Goal: Task Accomplishment & Management: Complete application form

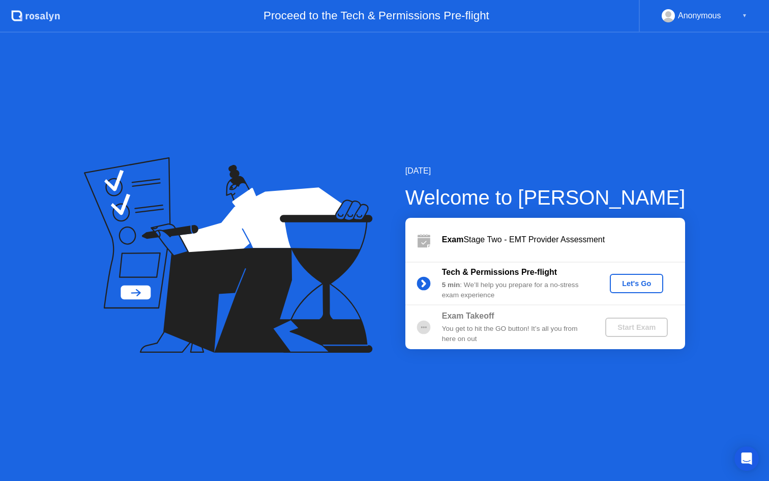
click at [621, 283] on div "Let's Go" at bounding box center [636, 283] width 45 height 8
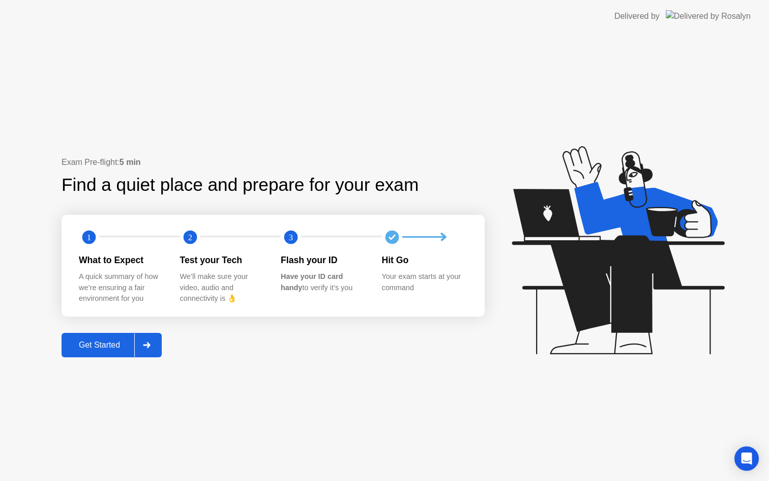
click at [117, 346] on div "Get Started" at bounding box center [100, 344] width 70 height 9
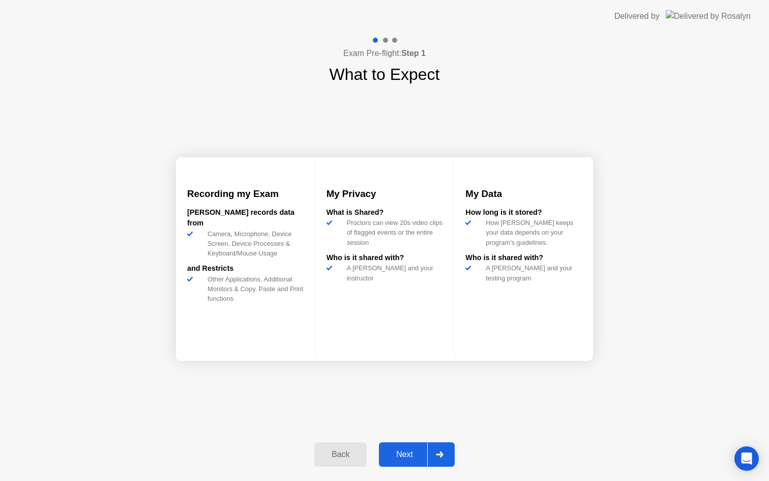
click at [403, 462] on button "Next" at bounding box center [417, 454] width 76 height 24
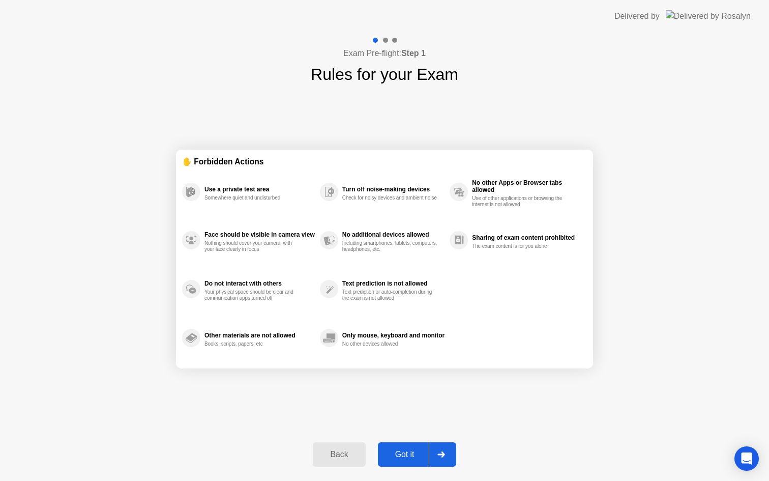
click at [416, 452] on div "Got it" at bounding box center [405, 454] width 48 height 9
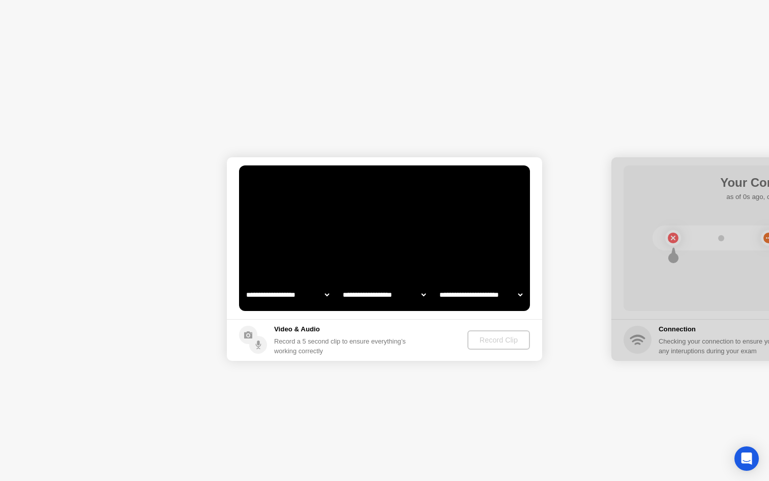
select select "**********"
select select "*******"
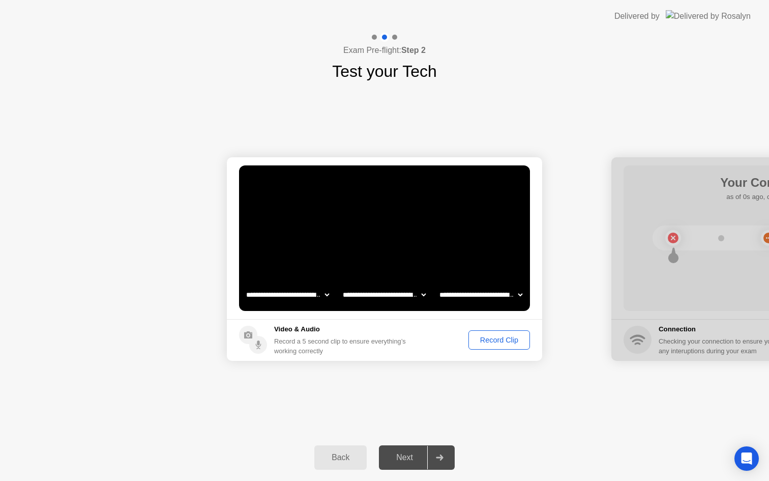
click at [504, 340] on div "Record Clip" at bounding box center [499, 340] width 54 height 8
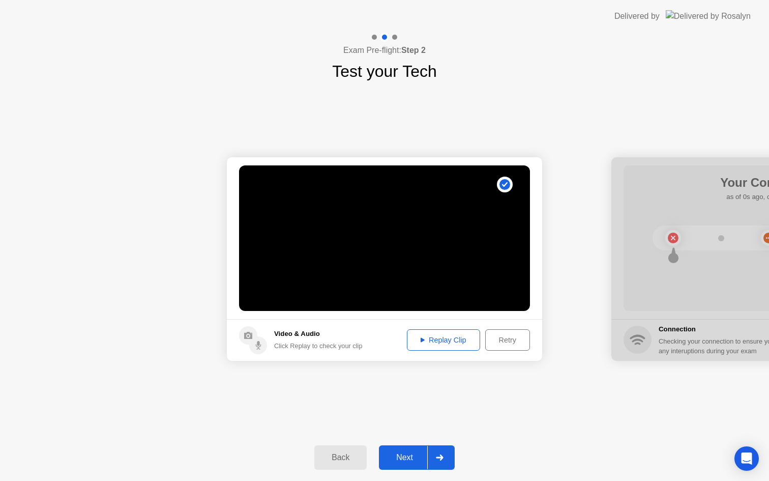
click at [434, 340] on div "Replay Clip" at bounding box center [443, 340] width 66 height 8
click at [419, 457] on div "Next" at bounding box center [404, 457] width 45 height 9
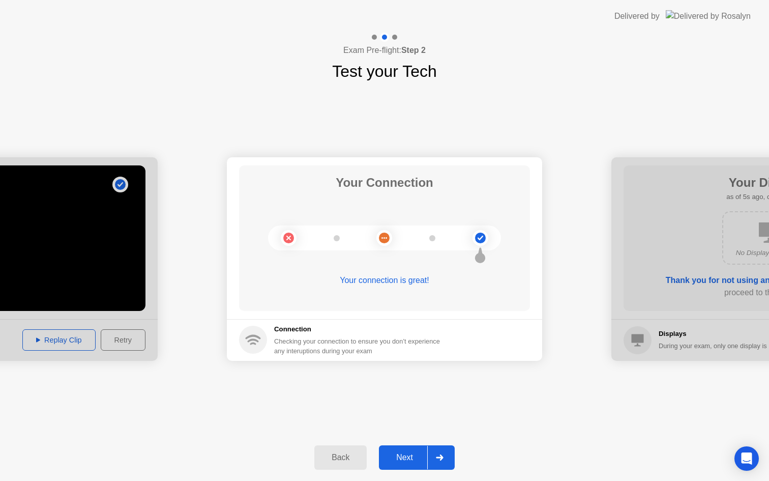
click at [409, 462] on div "Next" at bounding box center [404, 457] width 45 height 9
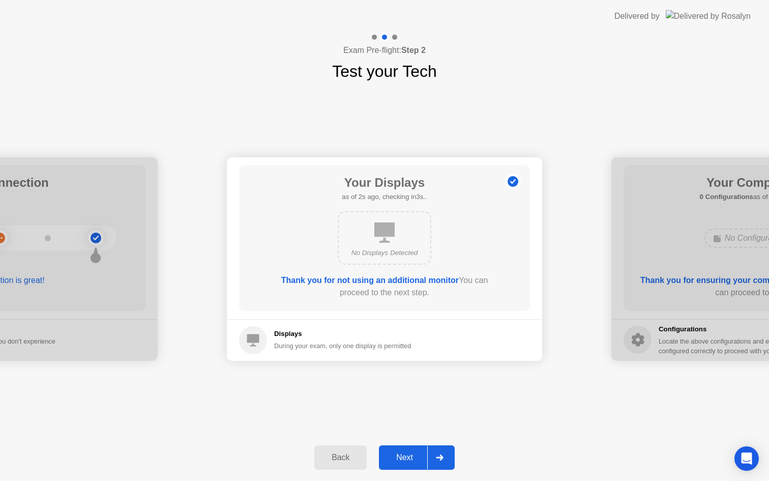
click at [413, 456] on div "Next" at bounding box center [404, 457] width 45 height 9
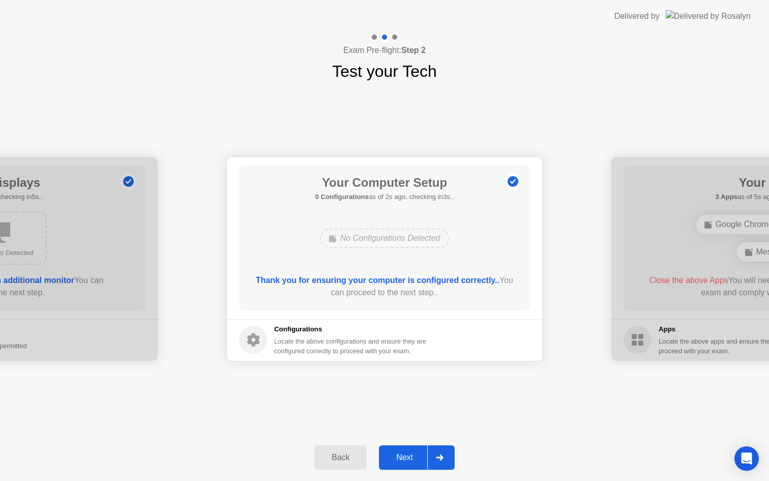
click at [411, 462] on div "Next" at bounding box center [404, 457] width 45 height 9
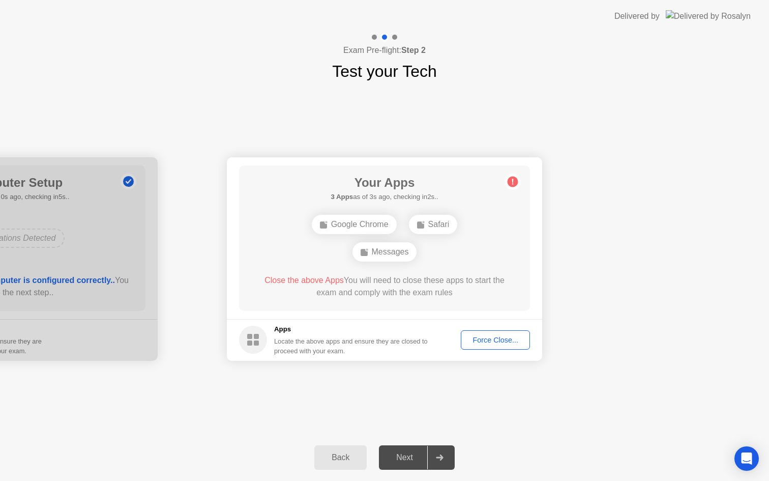
click at [492, 342] on div "Force Close..." at bounding box center [495, 340] width 62 height 8
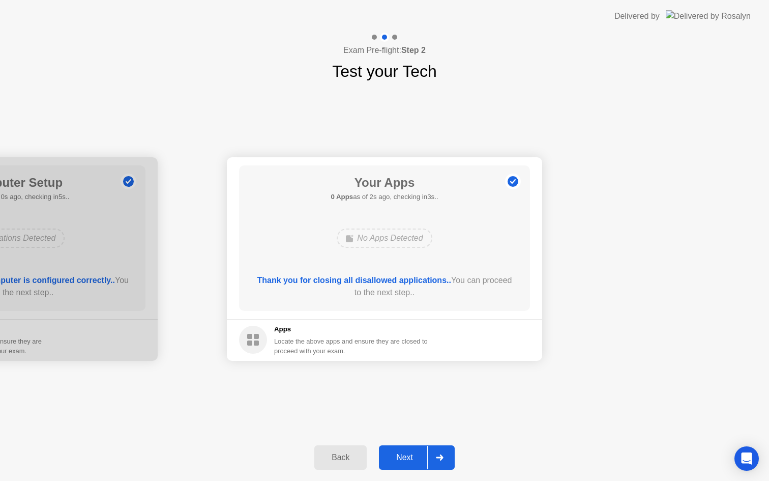
click at [413, 457] on div "Next" at bounding box center [404, 457] width 45 height 9
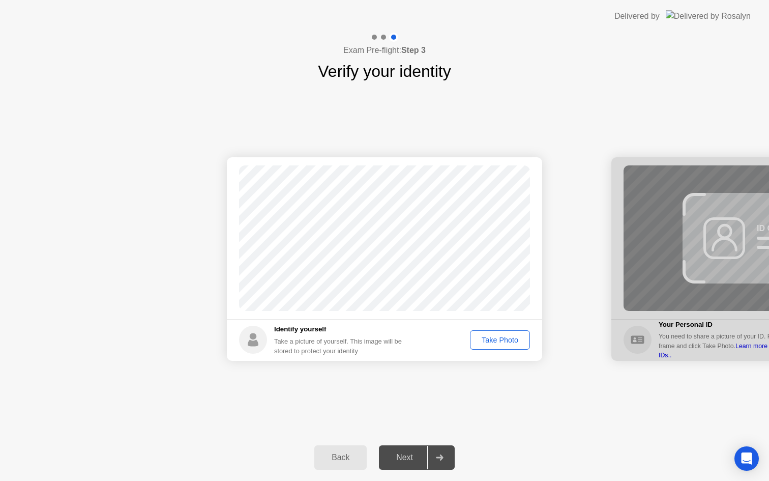
click at [491, 339] on div "Take Photo" at bounding box center [499, 340] width 53 height 8
click at [398, 460] on div "Next" at bounding box center [404, 457] width 45 height 9
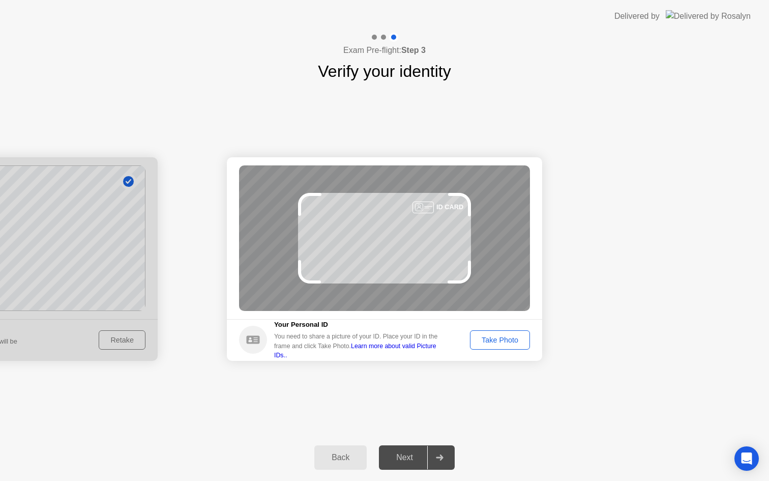
click at [503, 336] on div "Take Photo" at bounding box center [499, 340] width 53 height 8
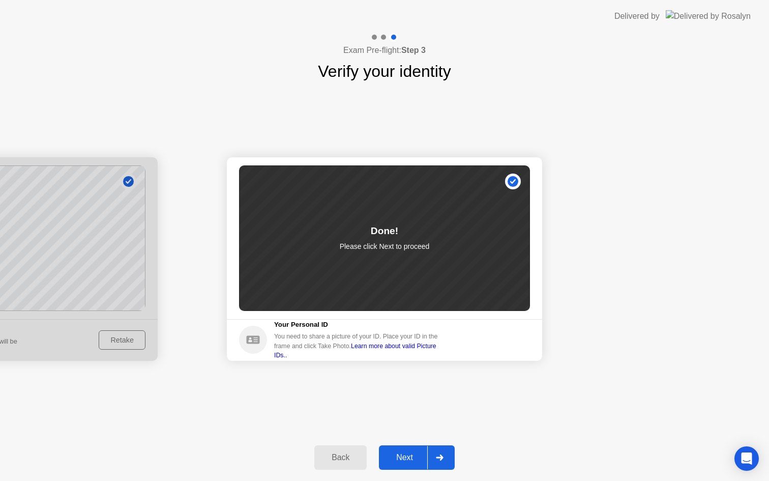
click at [405, 458] on div "Next" at bounding box center [404, 457] width 45 height 9
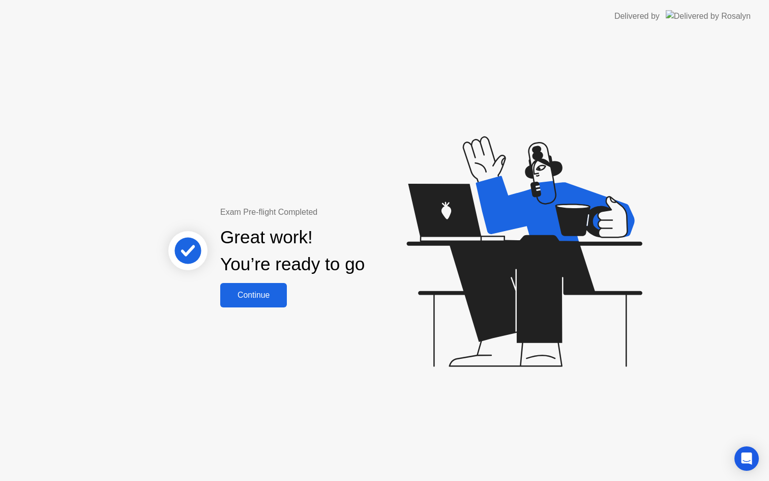
click at [253, 302] on button "Continue" at bounding box center [253, 295] width 67 height 24
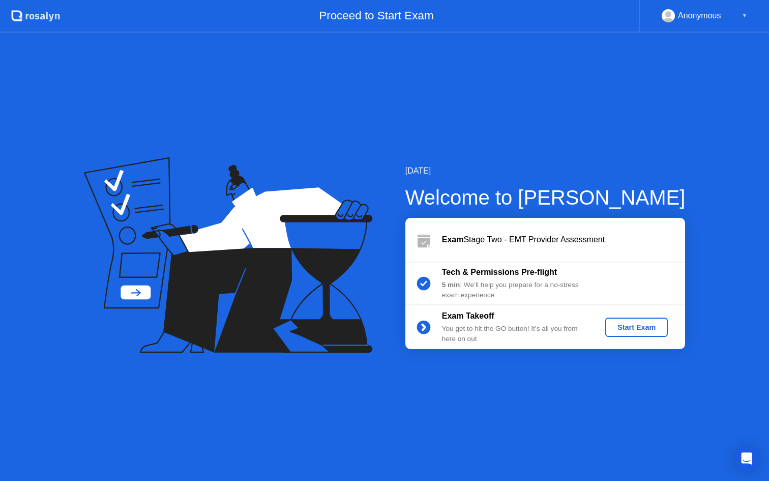
click at [650, 331] on div "Start Exam" at bounding box center [636, 327] width 54 height 8
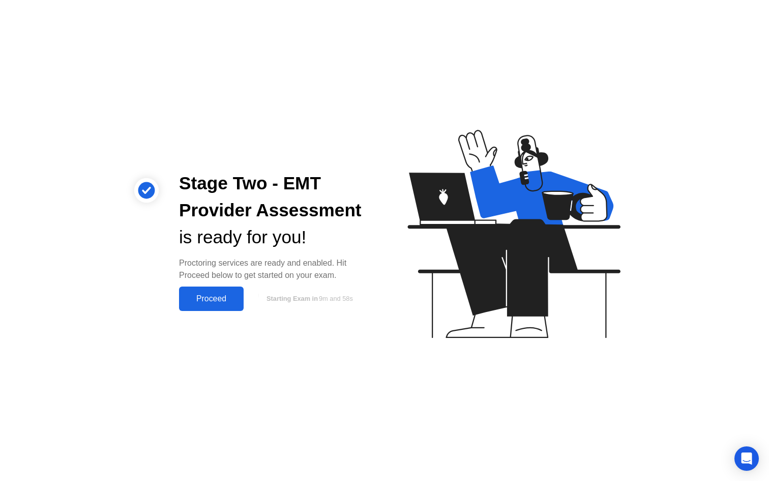
click at [213, 298] on div "Proceed" at bounding box center [211, 298] width 58 height 9
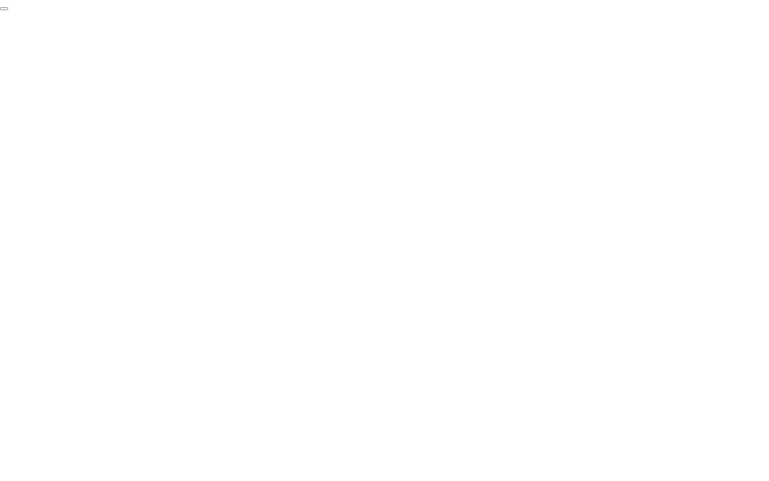
click div "End Proctoring Session"
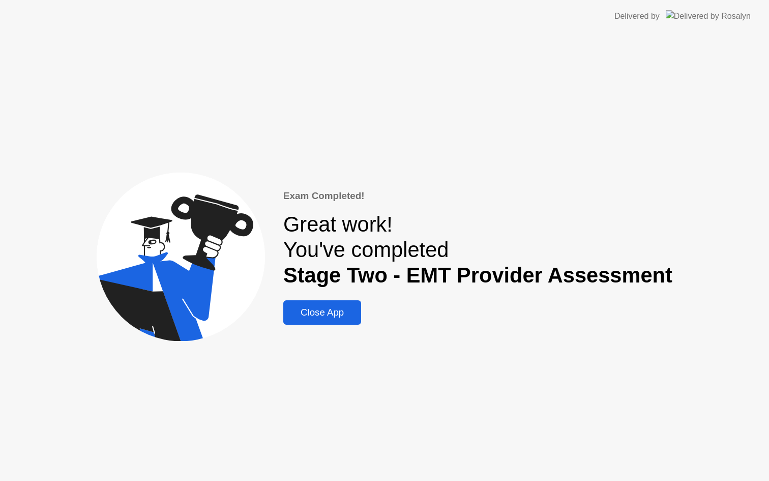
click at [333, 314] on div "Close App" at bounding box center [322, 312] width 72 height 11
